Goal: Task Accomplishment & Management: Use online tool/utility

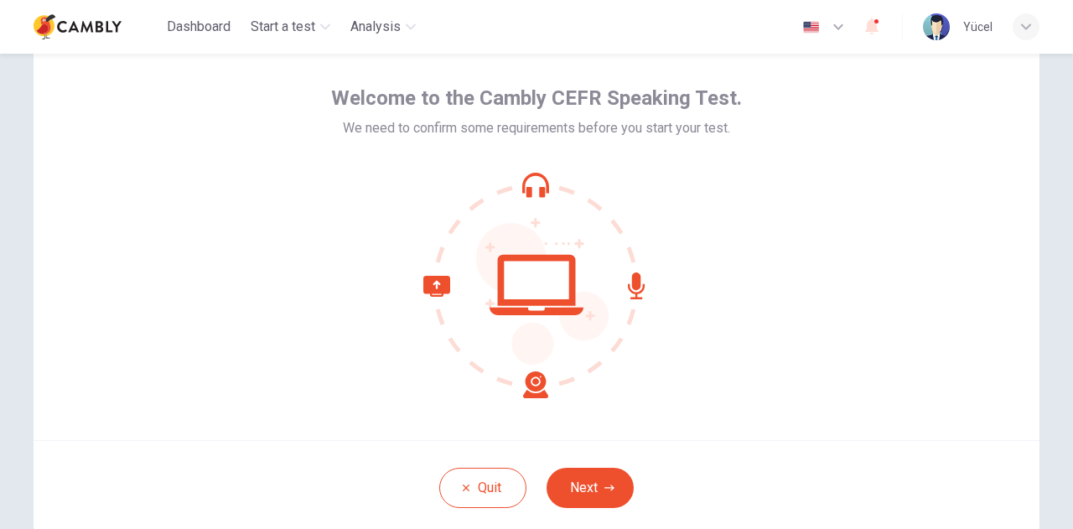
scroll to position [61, 0]
click at [712, 376] on div at bounding box center [536, 286] width 411 height 226
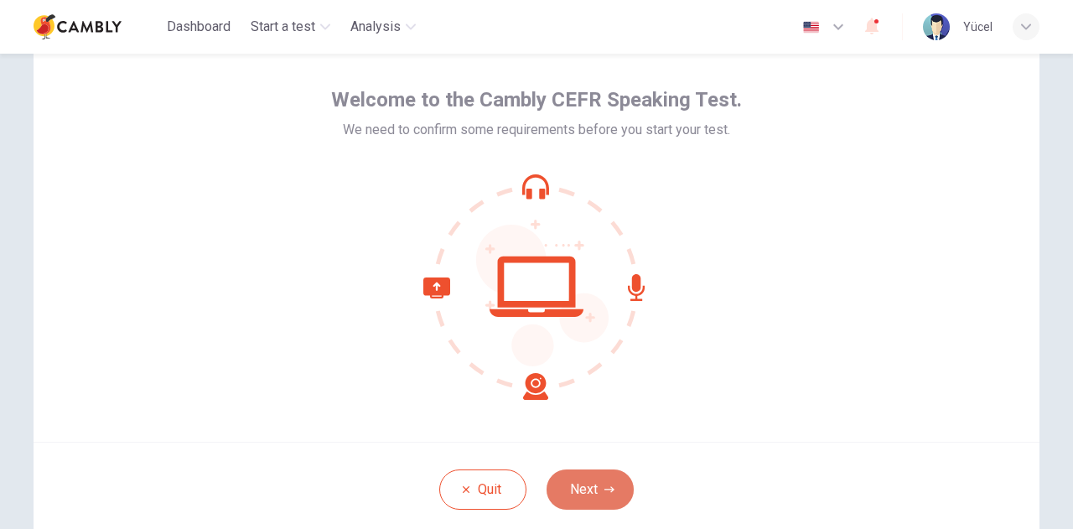
click at [577, 499] on button "Next" at bounding box center [589, 489] width 87 height 40
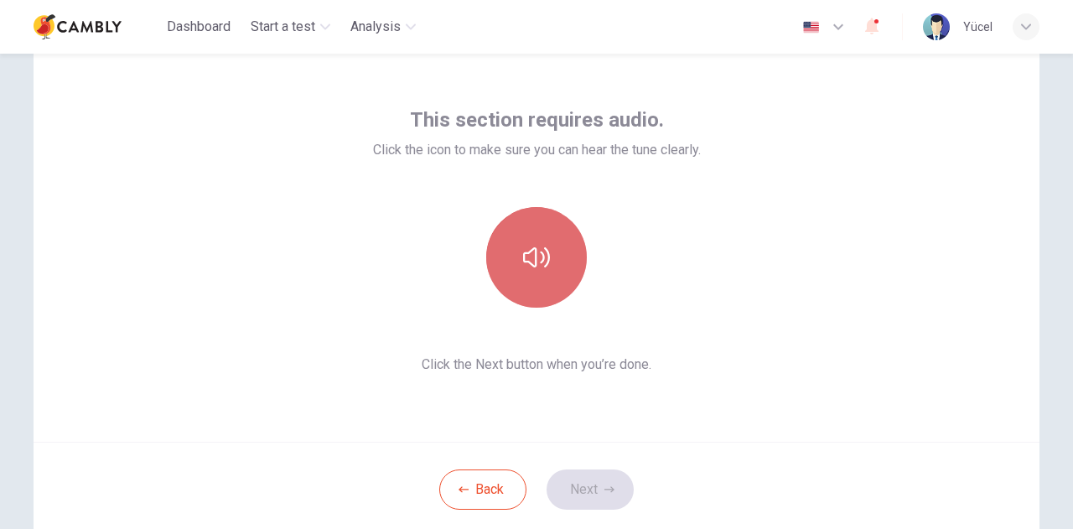
click at [543, 269] on icon "button" at bounding box center [536, 257] width 27 height 27
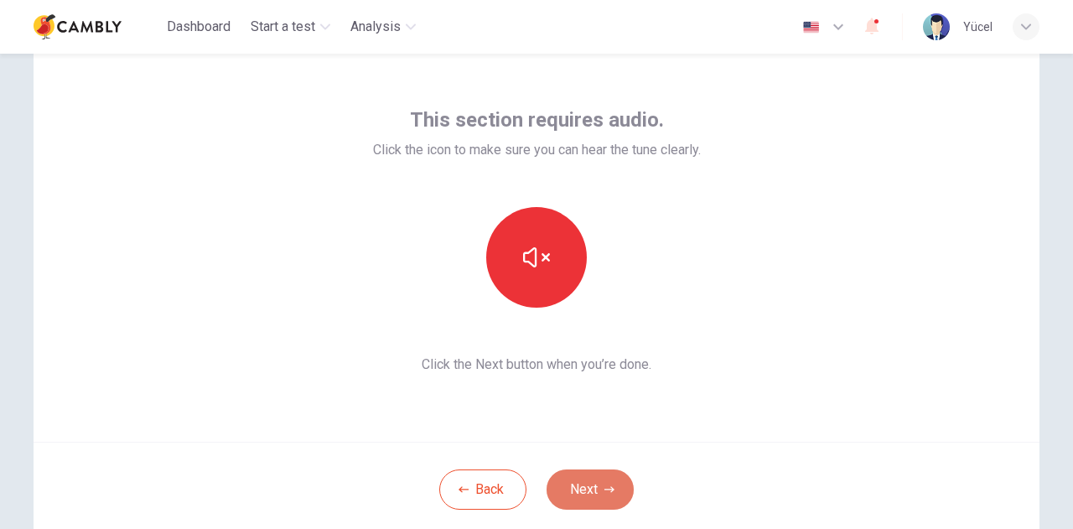
click at [604, 489] on icon "button" at bounding box center [609, 489] width 10 height 10
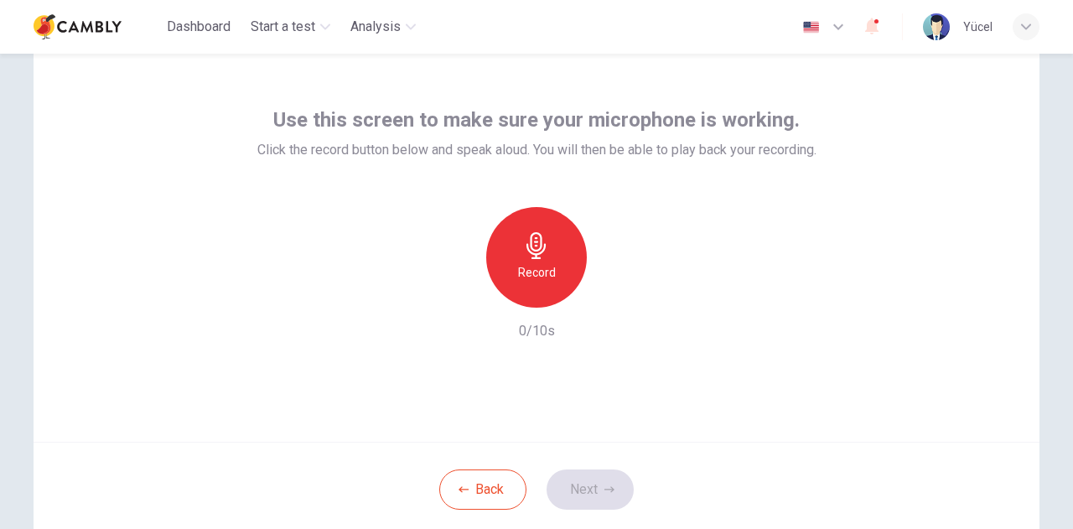
click at [570, 257] on div "Record" at bounding box center [536, 257] width 101 height 101
click at [612, 291] on icon "button" at bounding box center [613, 294] width 17 height 17
click at [578, 485] on button "Next" at bounding box center [589, 489] width 87 height 40
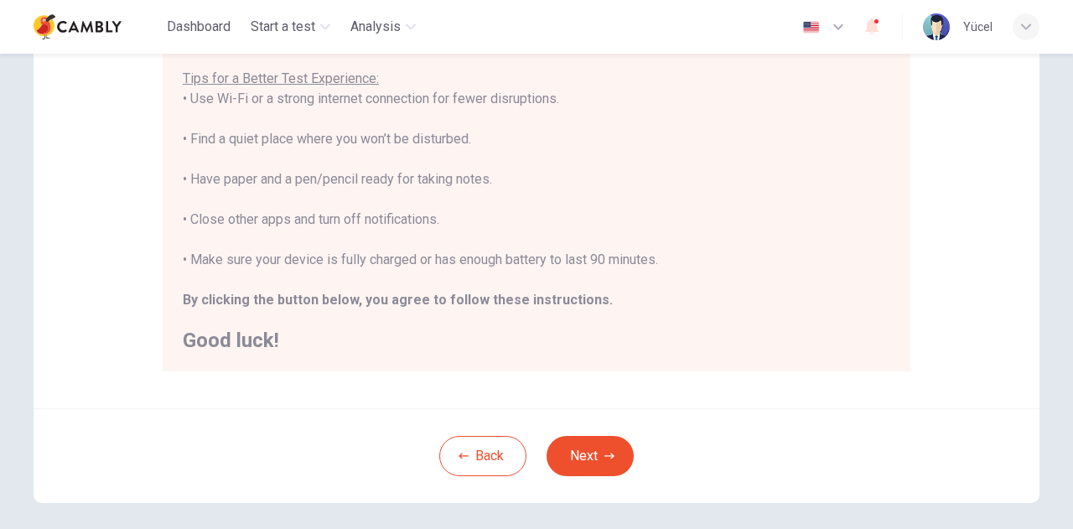
scroll to position [329, 0]
click at [572, 444] on button "Next" at bounding box center [589, 455] width 87 height 40
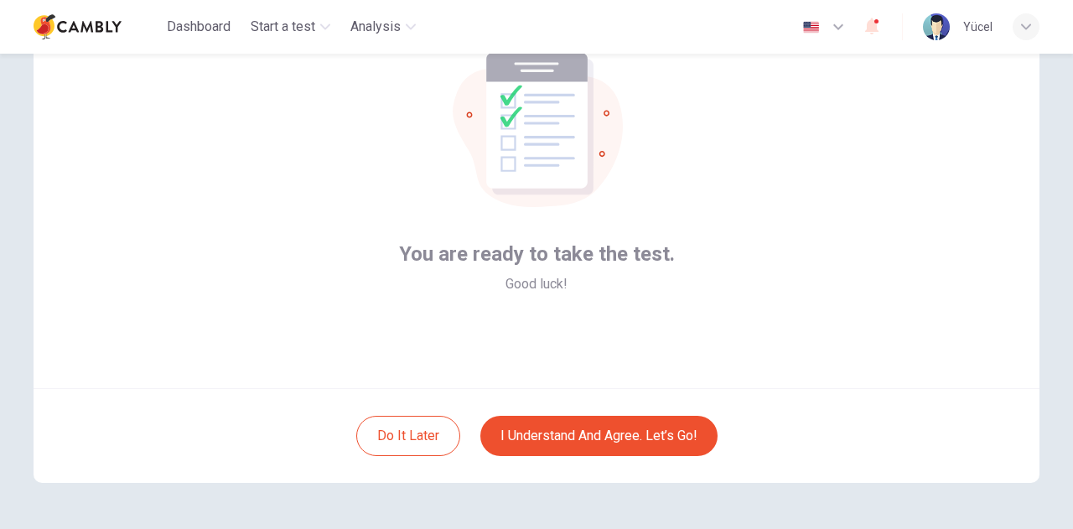
scroll to position [117, 0]
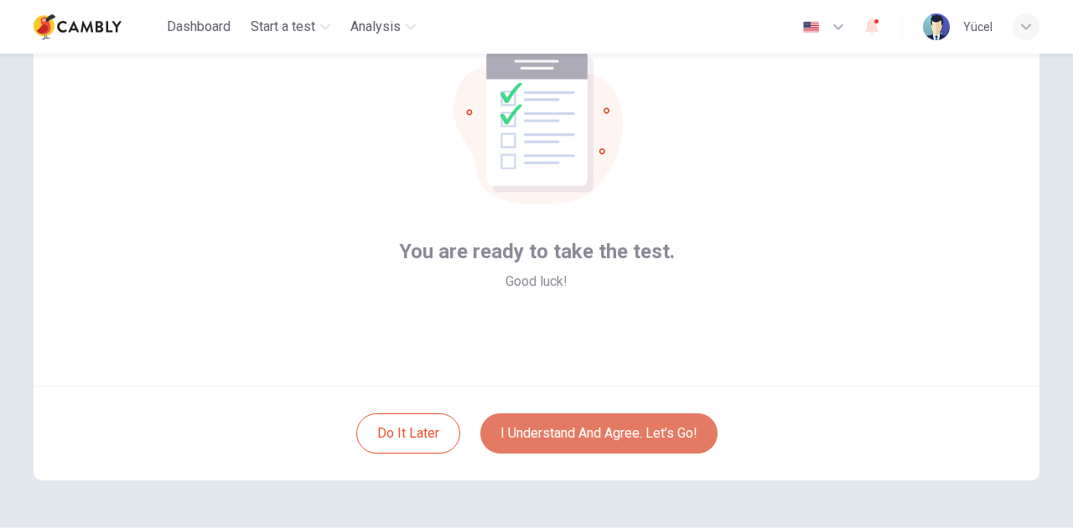
click at [592, 430] on button "I understand and agree. Let’s go!" at bounding box center [598, 433] width 237 height 40
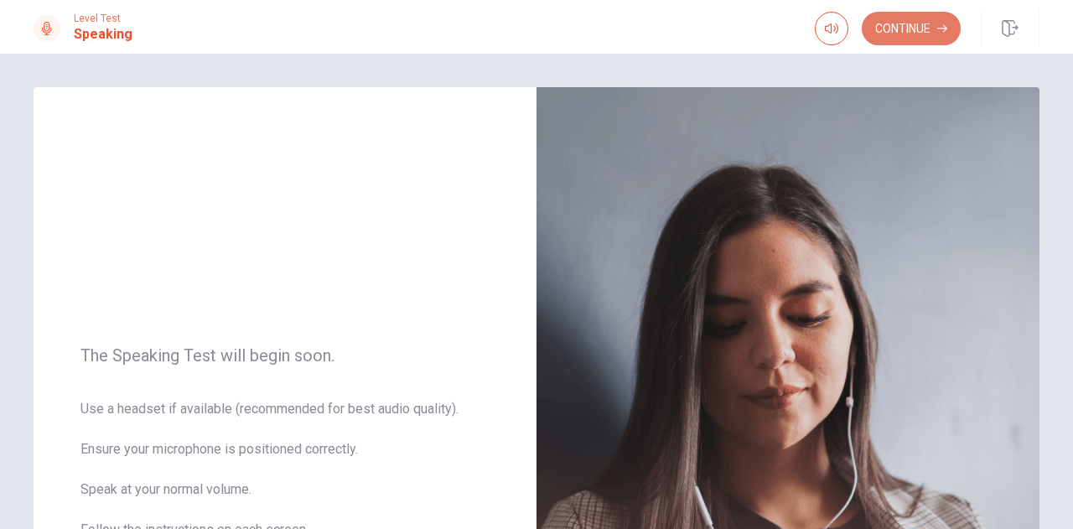
click at [902, 37] on button "Continue" at bounding box center [911, 29] width 99 height 34
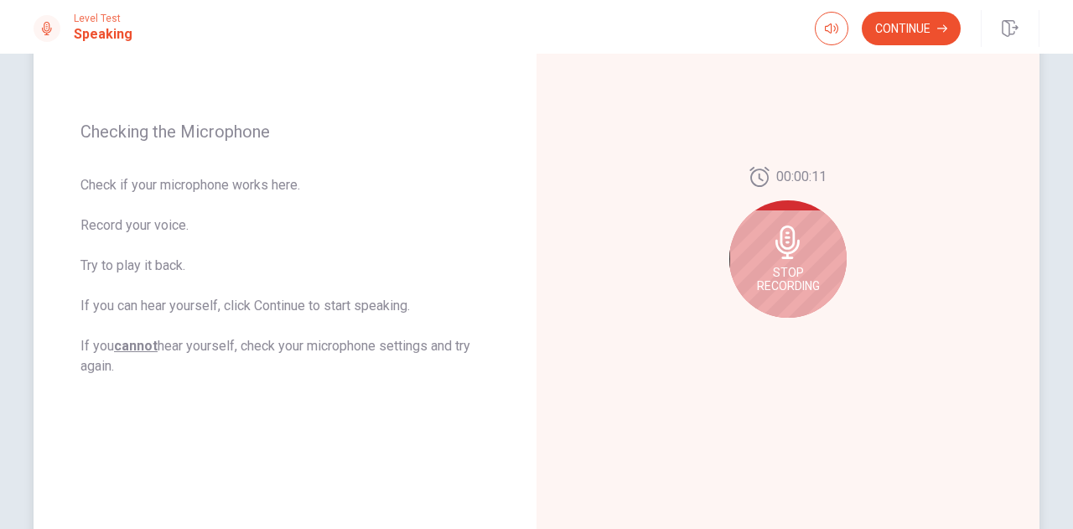
scroll to position [203, 0]
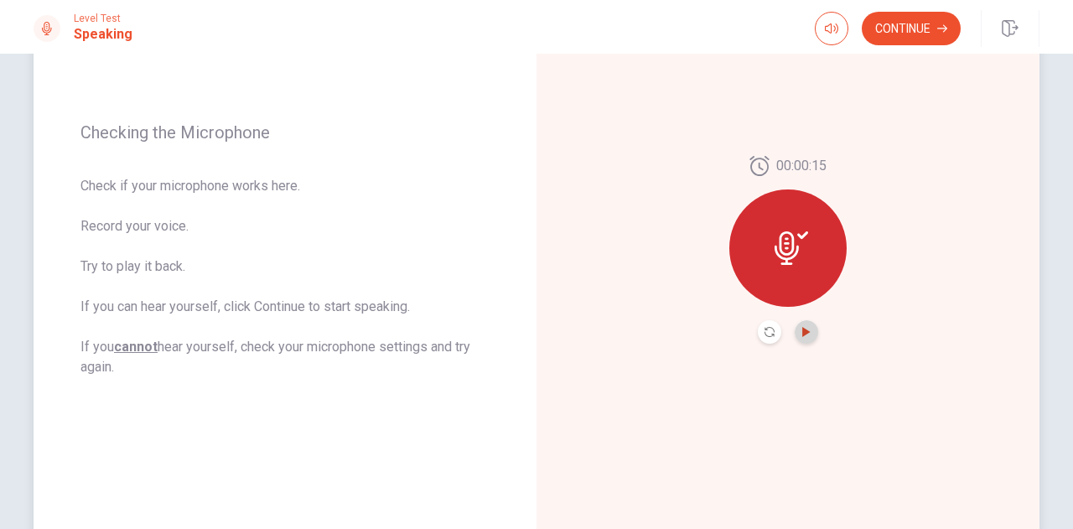
click at [802, 329] on icon "Play Audio" at bounding box center [806, 332] width 8 height 10
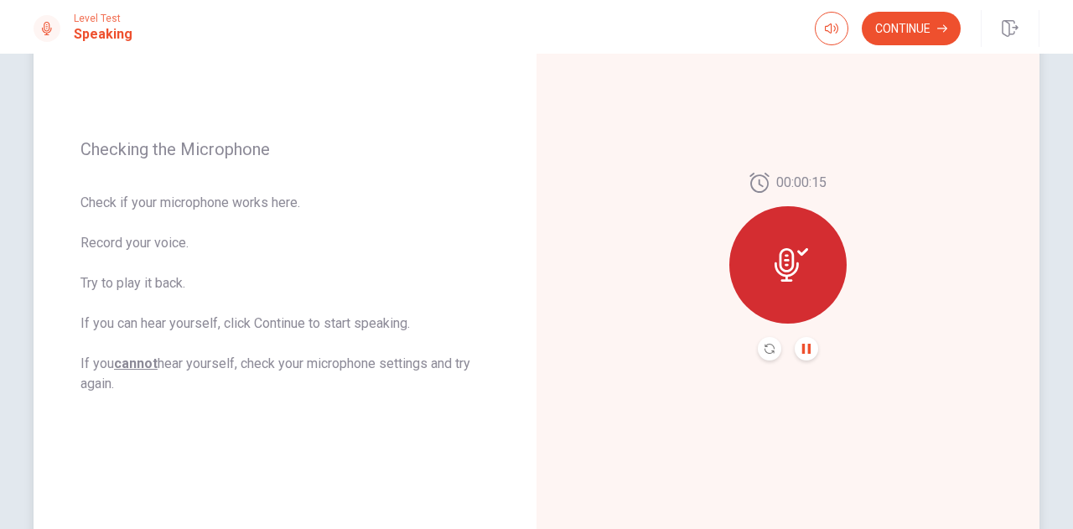
scroll to position [136, 0]
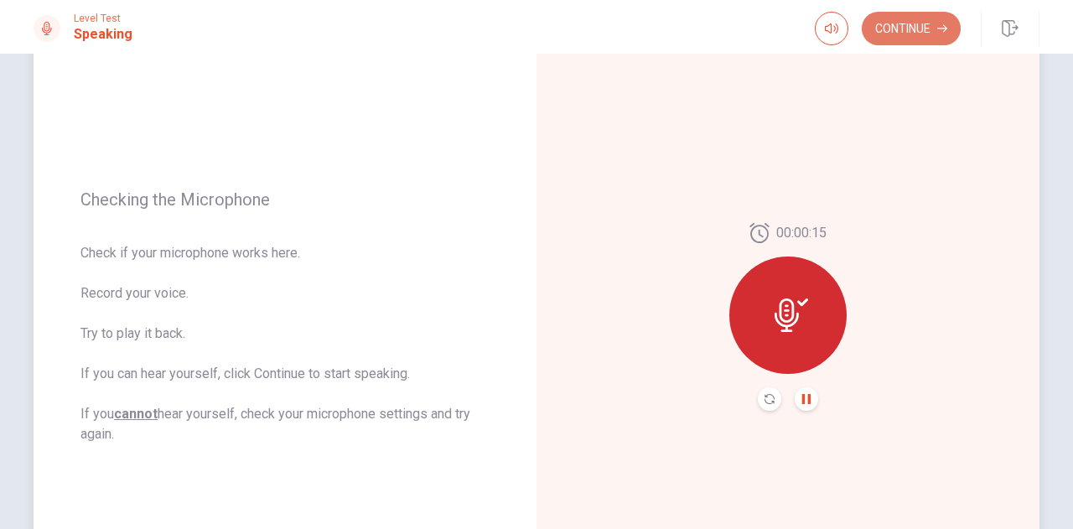
click at [902, 28] on button "Continue" at bounding box center [911, 29] width 99 height 34
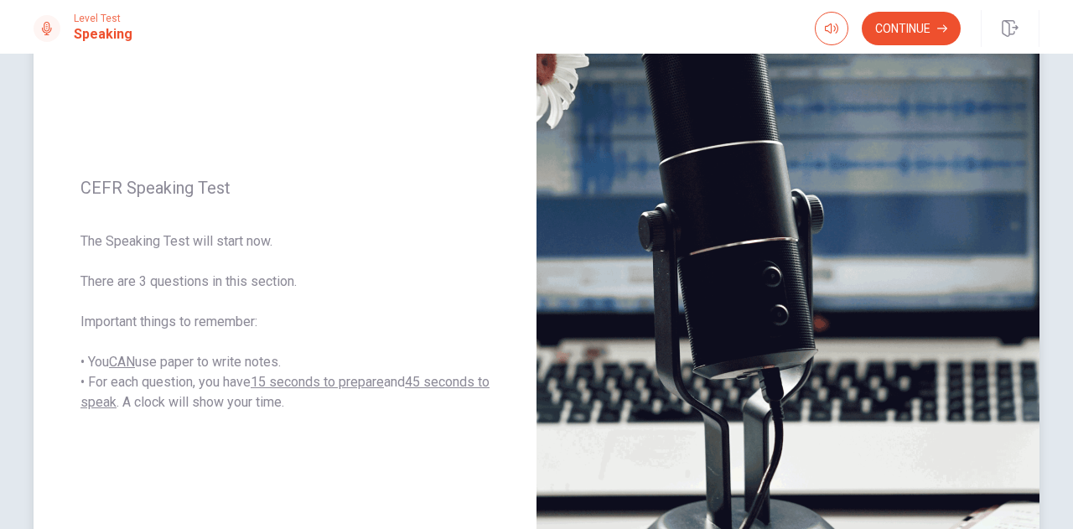
scroll to position [156, 0]
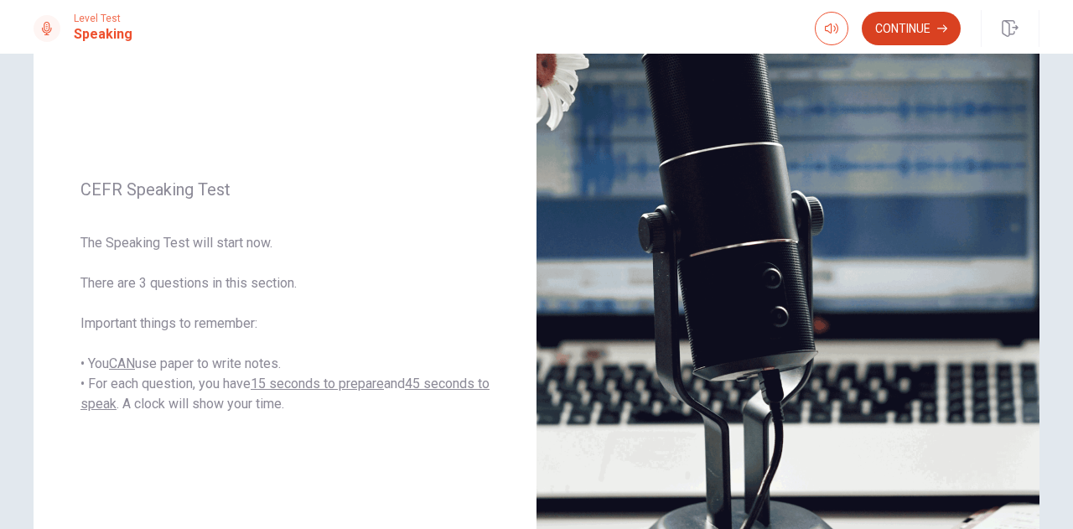
click at [898, 41] on button "Continue" at bounding box center [911, 29] width 99 height 34
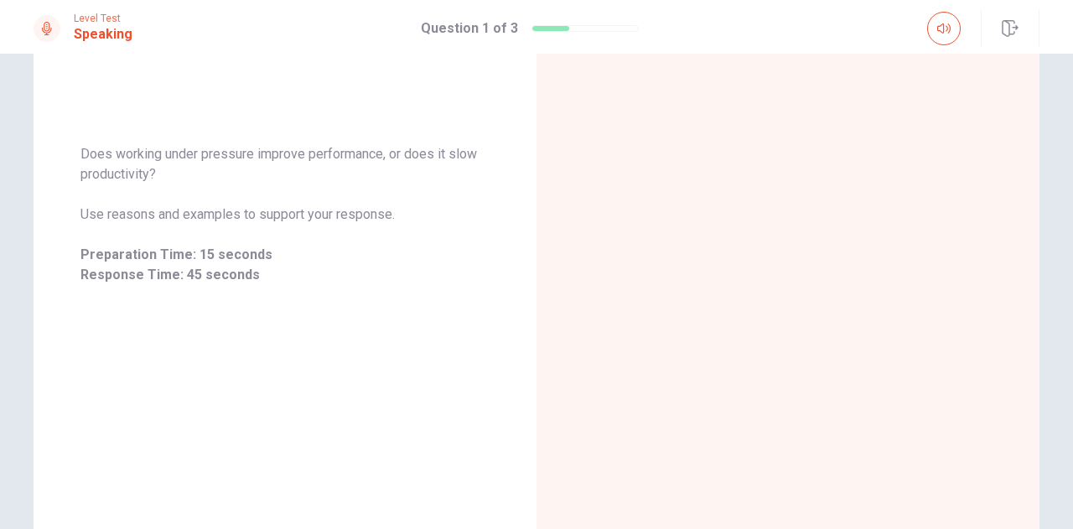
scroll to position [241, 0]
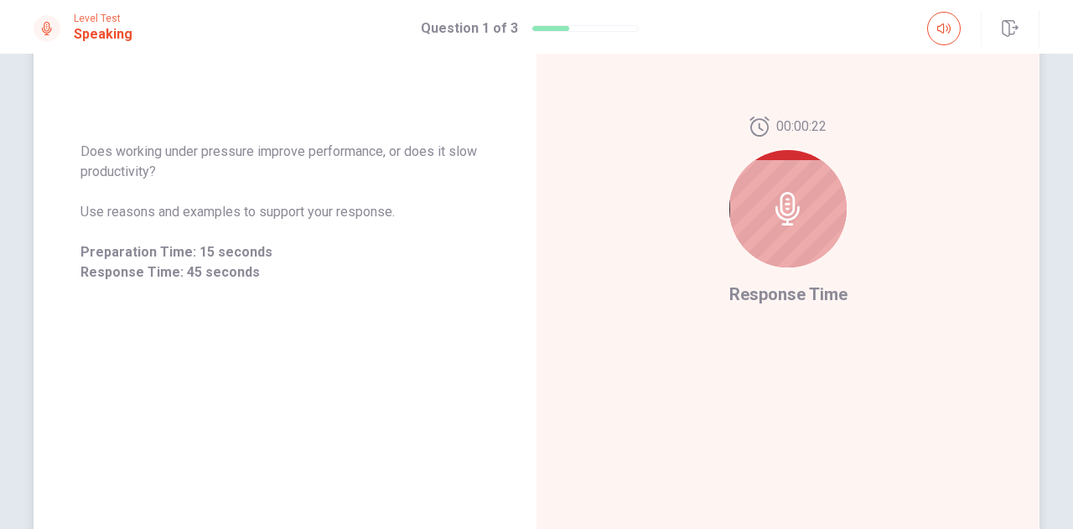
click at [820, 215] on div at bounding box center [787, 208] width 117 height 117
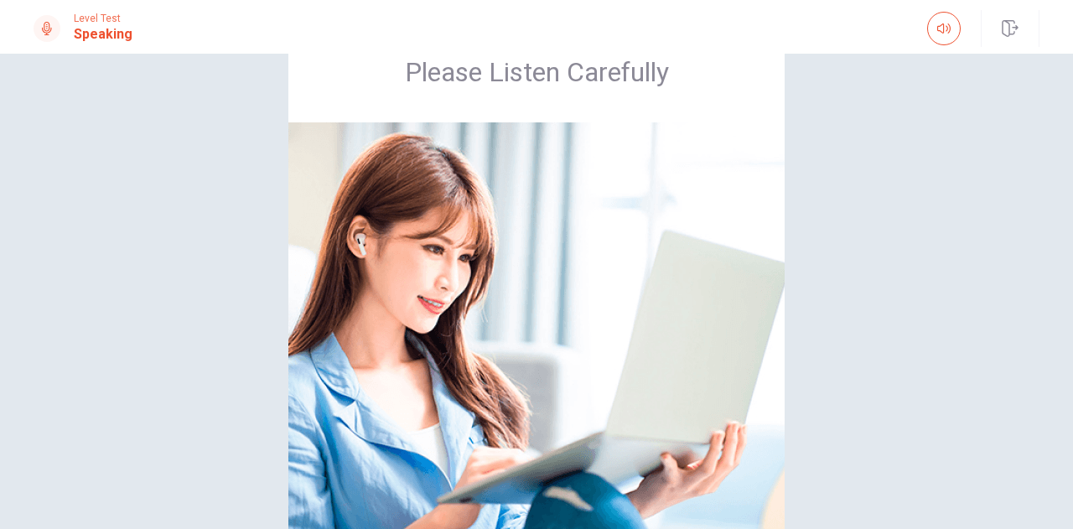
scroll to position [60, 0]
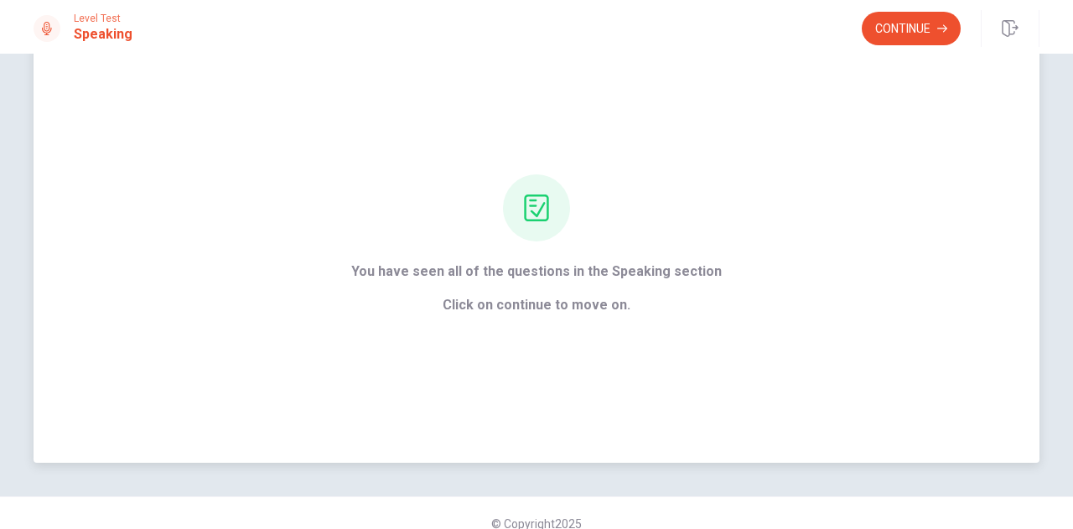
click at [682, 230] on div "You have seen all of the questions in the Speaking section Click on continue to…" at bounding box center [536, 244] width 417 height 141
click at [914, 28] on button "Continue" at bounding box center [911, 29] width 99 height 34
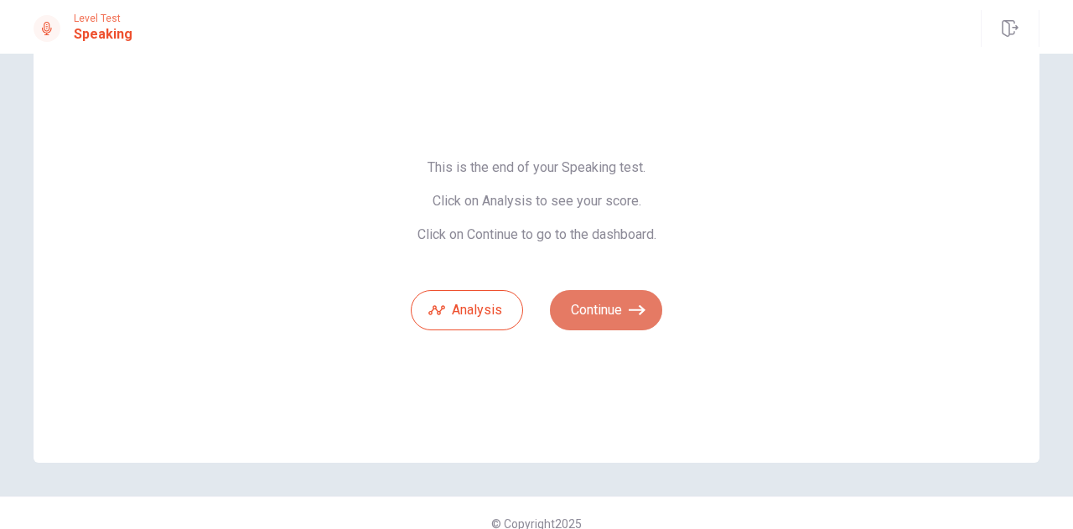
click at [583, 309] on button "Continue" at bounding box center [606, 310] width 112 height 40
